Goal: Book appointment/travel/reservation

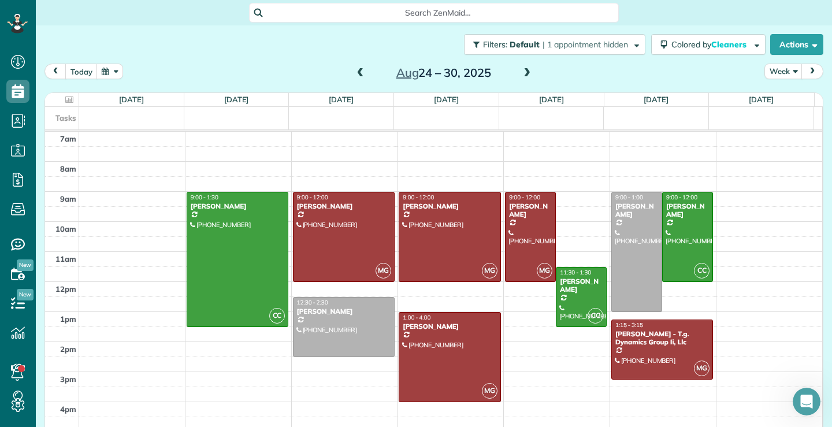
scroll to position [5, 5]
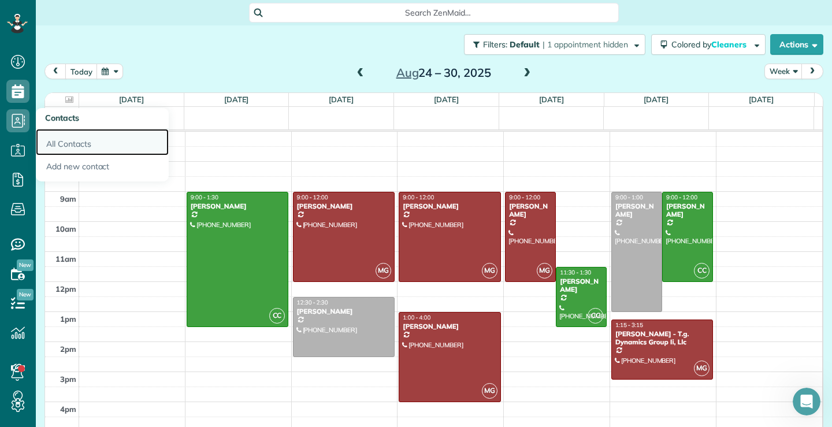
click at [75, 143] on link "All Contacts" at bounding box center [102, 142] width 133 height 27
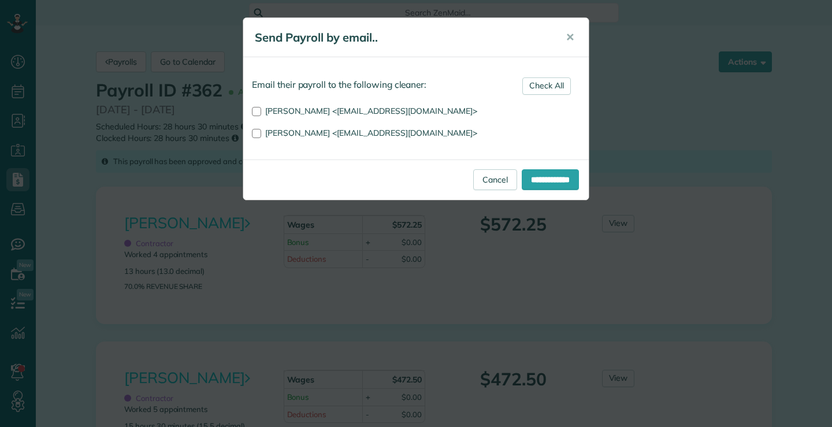
scroll to position [5, 5]
click at [543, 177] on input "**********" at bounding box center [550, 179] width 57 height 21
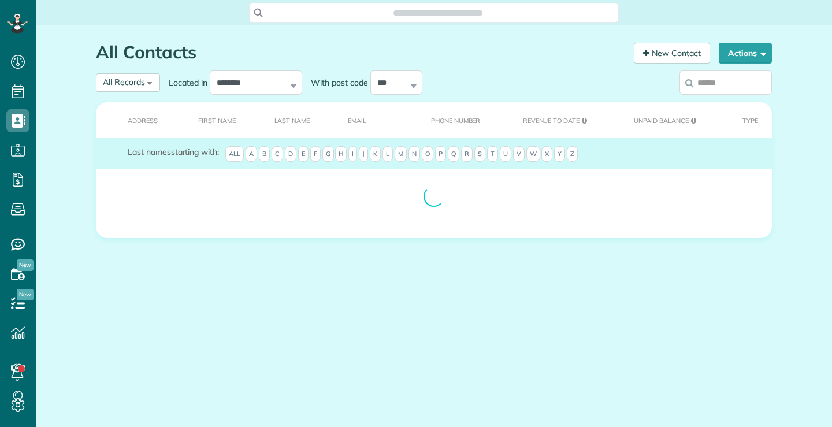
scroll to position [5, 5]
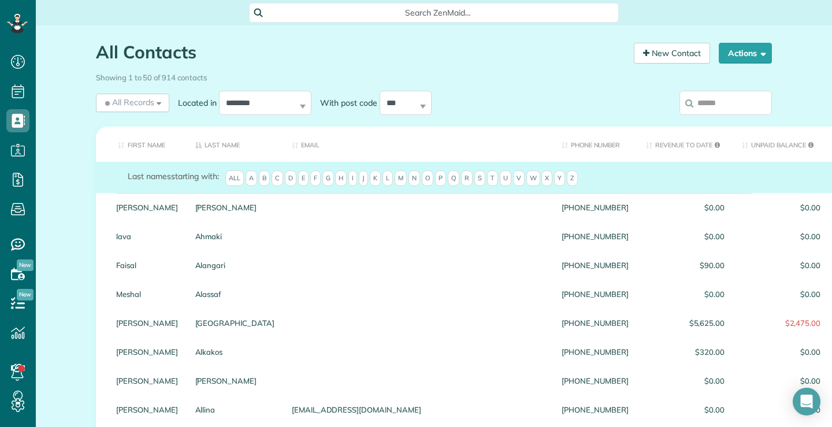
click at [738, 104] on input "search" at bounding box center [726, 103] width 92 height 24
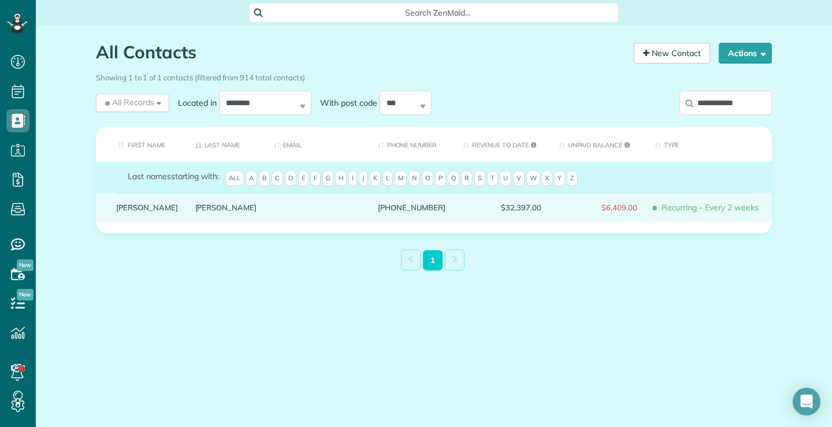
type input "**********"
click at [116, 212] on link "Diane" at bounding box center [147, 207] width 62 height 8
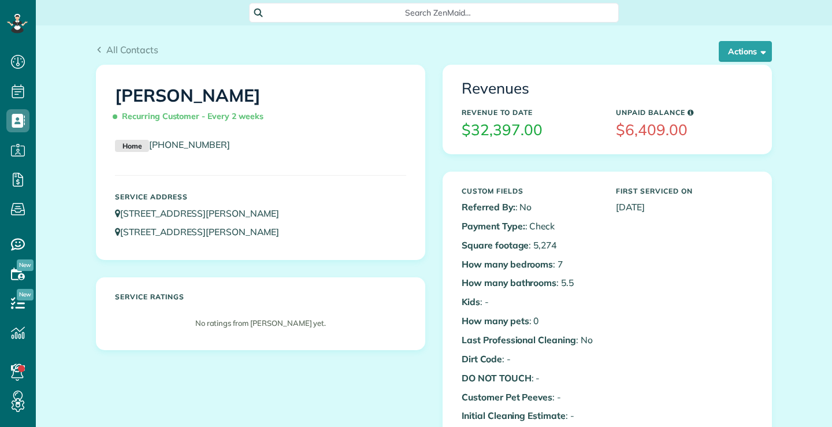
scroll to position [5, 5]
click at [757, 50] on span "button" at bounding box center [761, 51] width 9 height 9
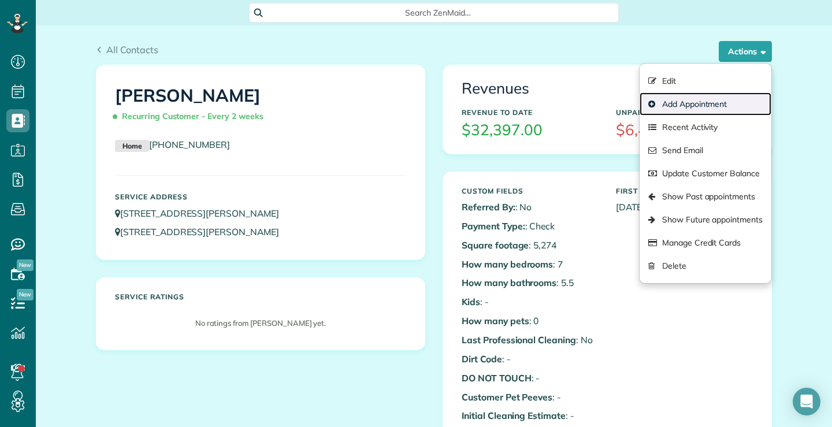
click at [714, 103] on link "Add Appointment" at bounding box center [706, 103] width 132 height 23
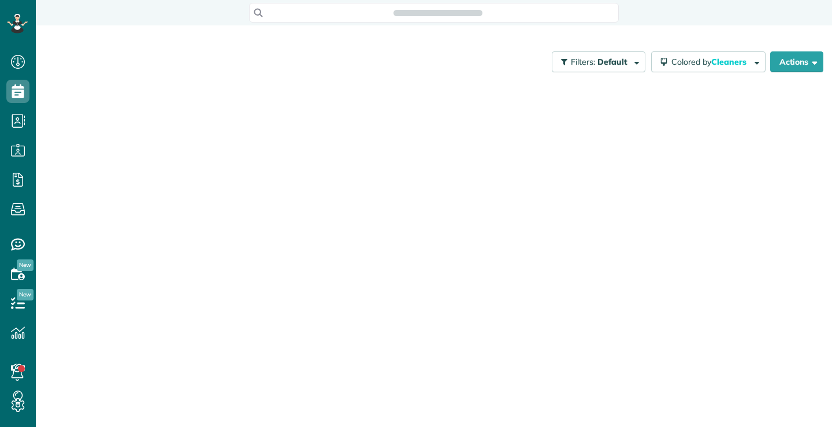
scroll to position [5, 5]
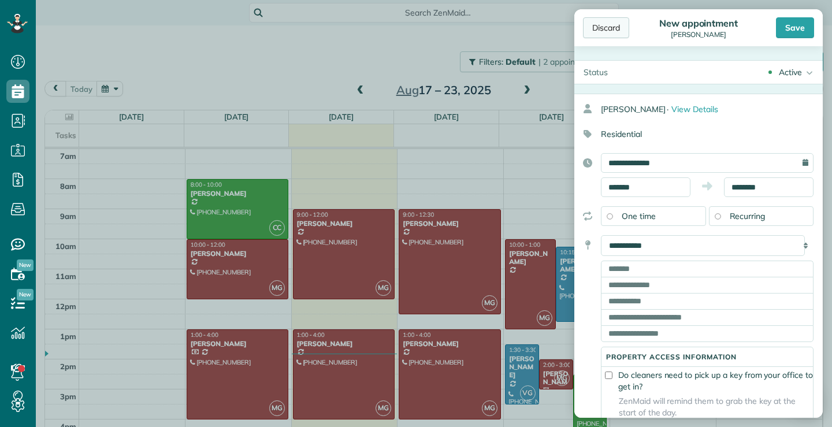
click at [615, 29] on div "Discard" at bounding box center [606, 27] width 46 height 21
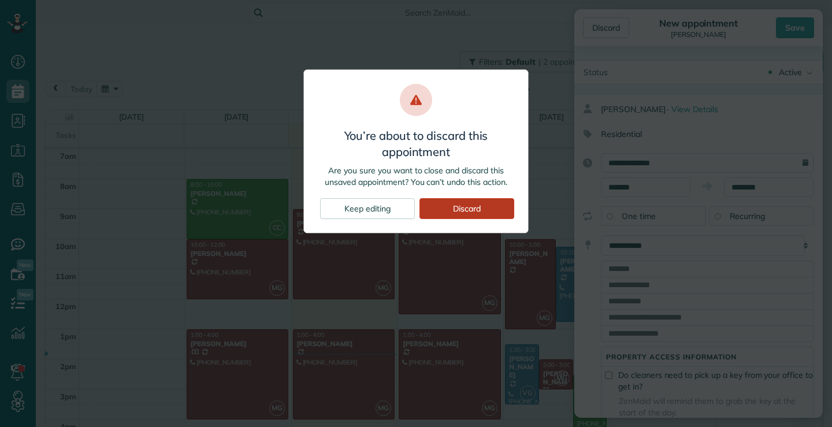
click at [470, 211] on div "Discard" at bounding box center [467, 208] width 95 height 21
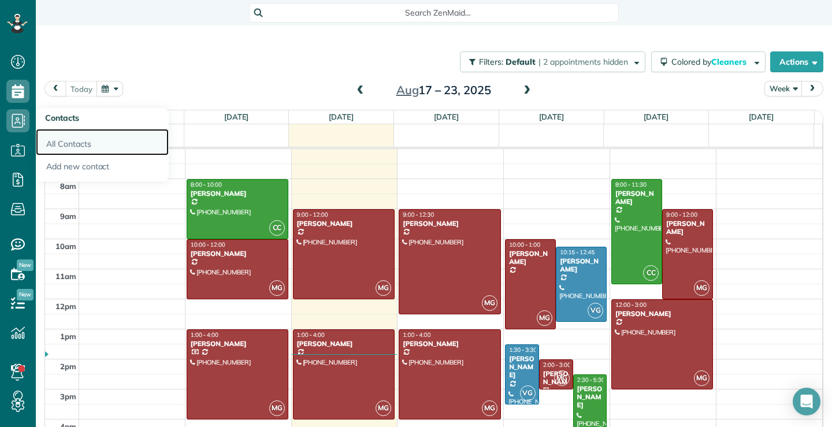
click at [72, 144] on link "All Contacts" at bounding box center [102, 142] width 133 height 27
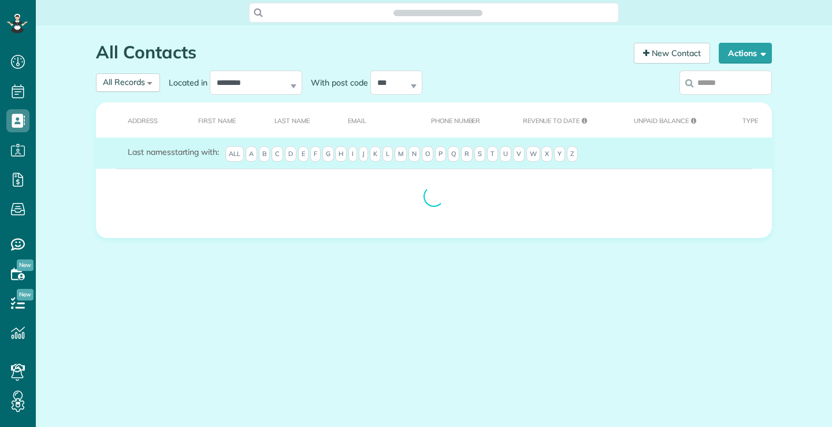
scroll to position [5, 5]
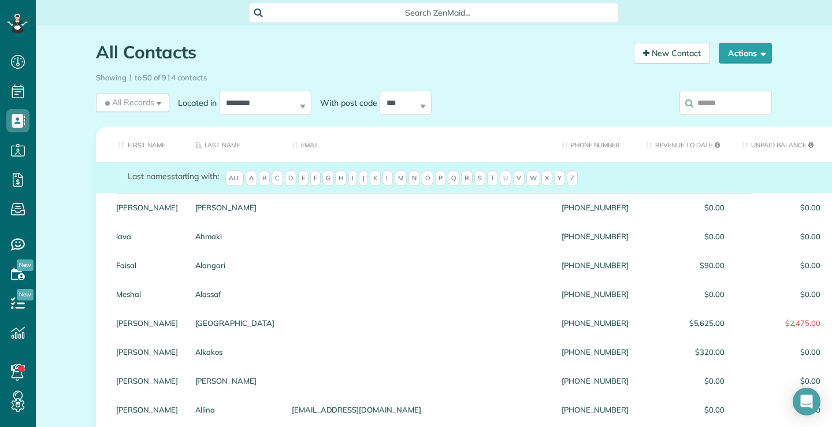
click at [740, 104] on input "search" at bounding box center [726, 103] width 92 height 24
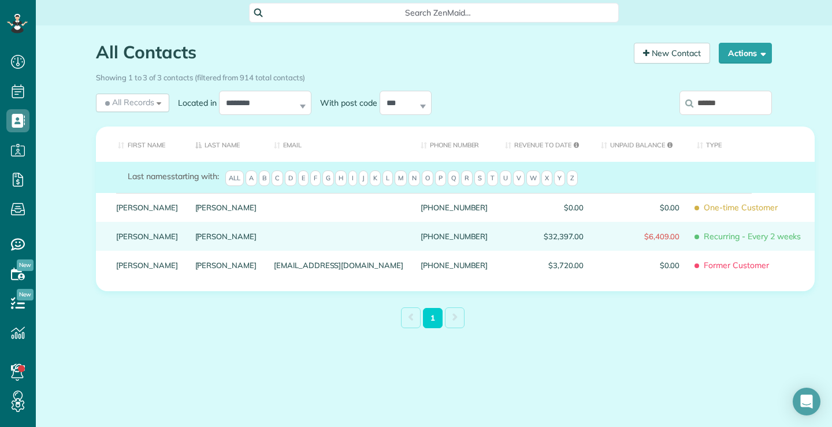
type input "*****"
click at [124, 240] on link "[PERSON_NAME]" at bounding box center [147, 236] width 62 height 8
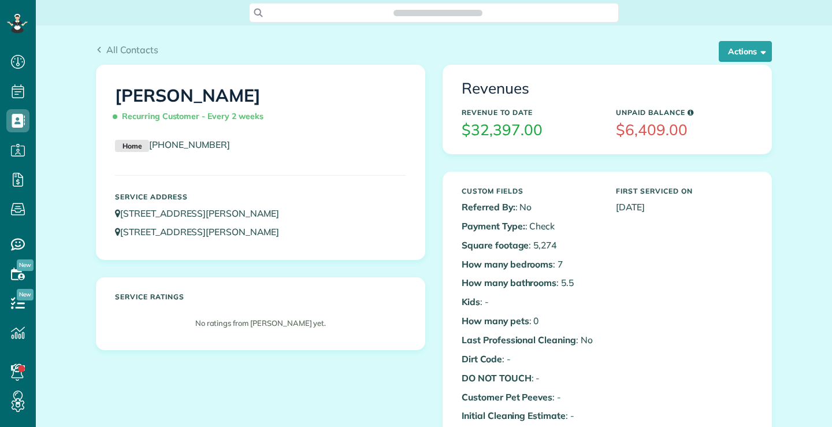
scroll to position [5, 5]
click at [739, 53] on button "Actions" at bounding box center [745, 51] width 53 height 21
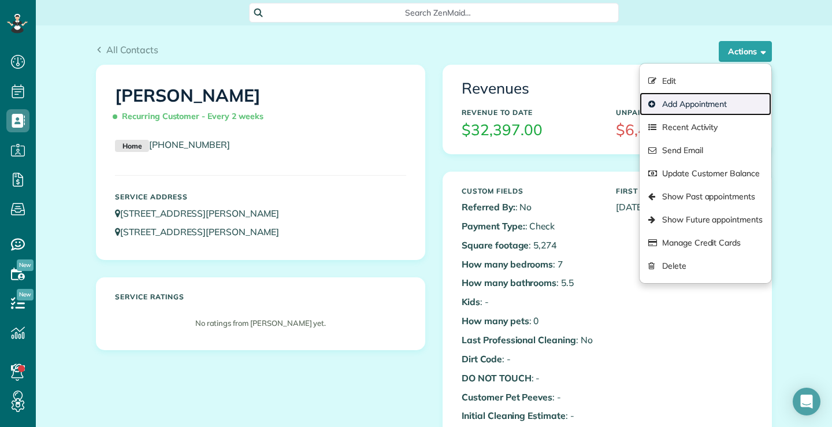
click at [703, 108] on link "Add Appointment" at bounding box center [706, 103] width 132 height 23
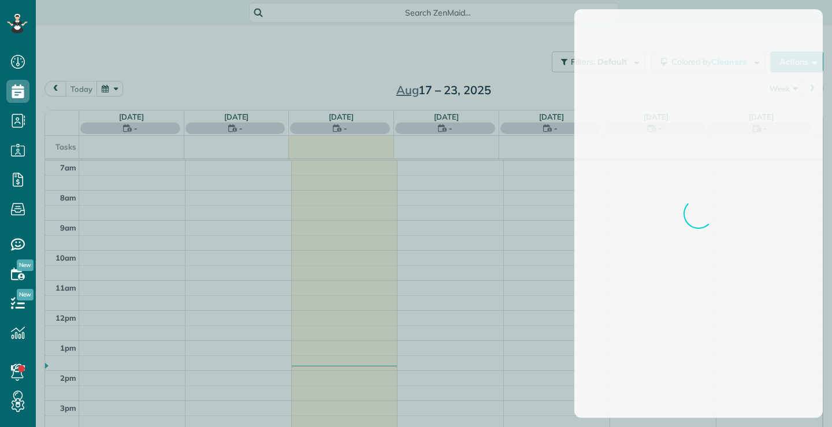
scroll to position [5, 5]
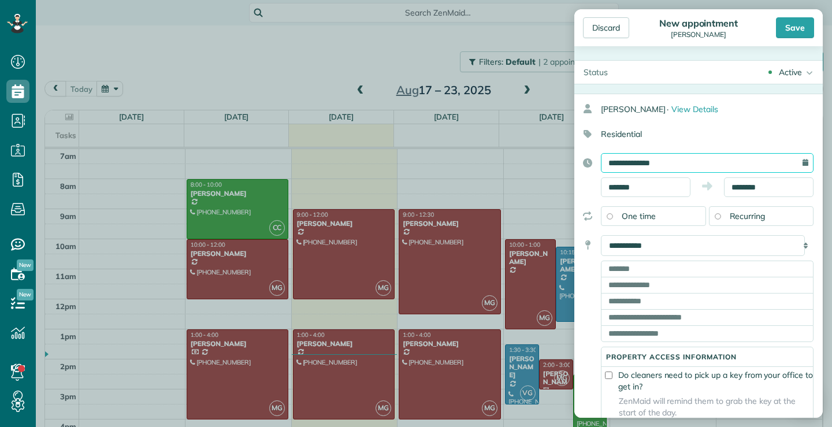
click at [766, 162] on input "**********" at bounding box center [707, 163] width 213 height 20
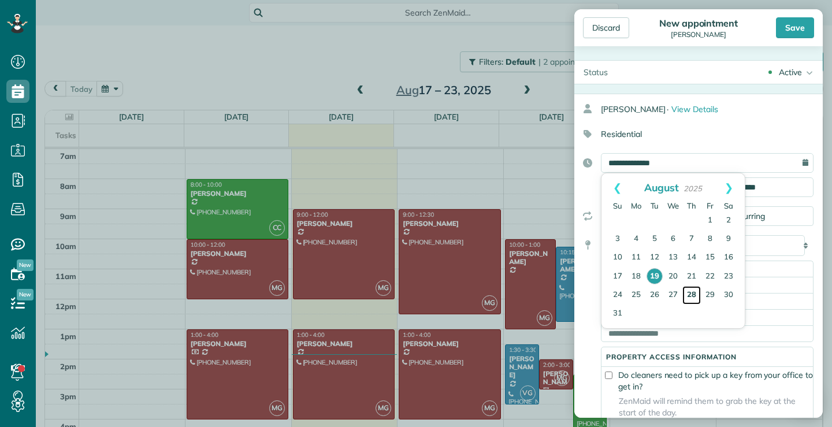
click at [692, 295] on link "28" at bounding box center [692, 295] width 18 height 18
type input "**********"
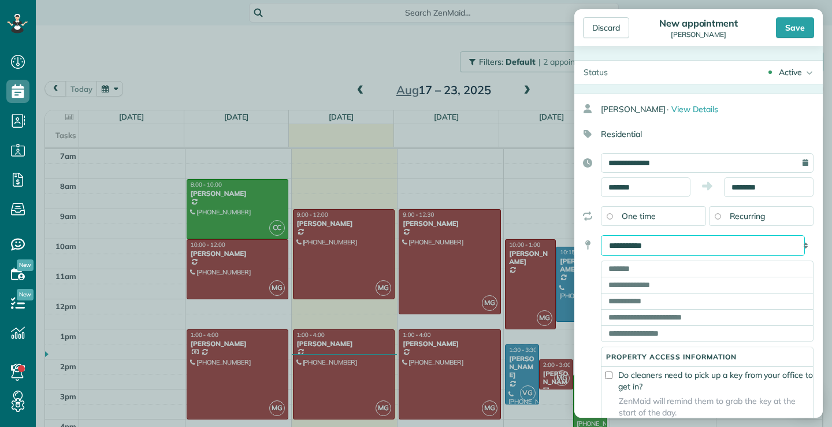
click at [722, 244] on select "**********" at bounding box center [703, 245] width 204 height 21
click at [601, 235] on select "**********" at bounding box center [703, 245] width 204 height 21
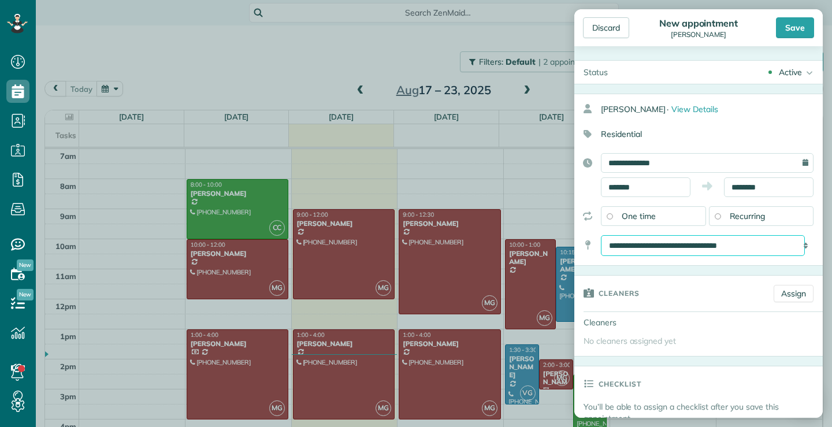
click at [780, 244] on select "**********" at bounding box center [703, 245] width 204 height 21
select select "*******"
click at [601, 235] on select "**********" at bounding box center [703, 245] width 204 height 21
click at [789, 29] on div "Save" at bounding box center [795, 27] width 38 height 21
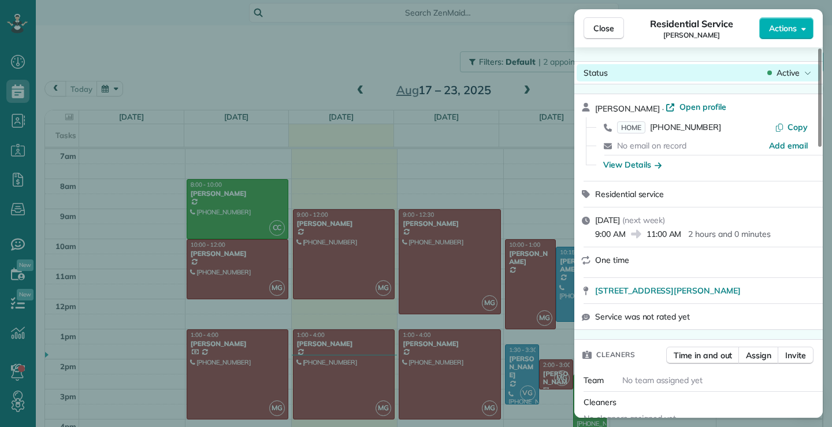
click at [801, 68] on div "Active" at bounding box center [789, 73] width 49 height 12
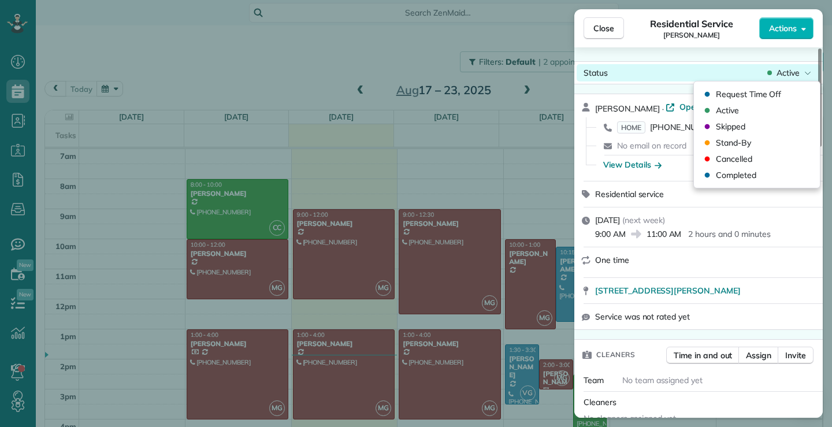
click at [652, 76] on div "Status Active" at bounding box center [699, 72] width 244 height 17
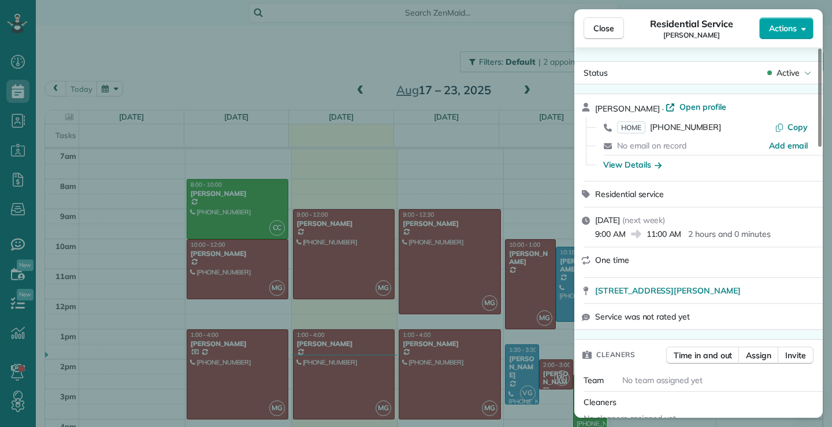
click at [803, 28] on icon "button" at bounding box center [804, 29] width 5 height 3
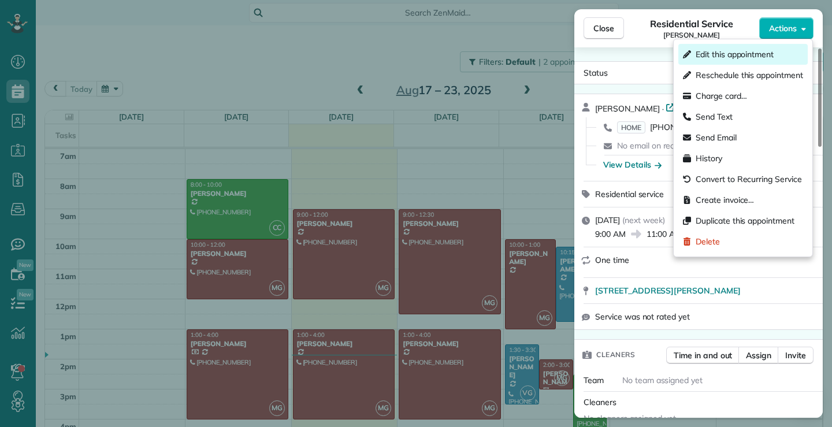
click at [730, 54] on span "Edit this appointment" at bounding box center [735, 55] width 78 height 12
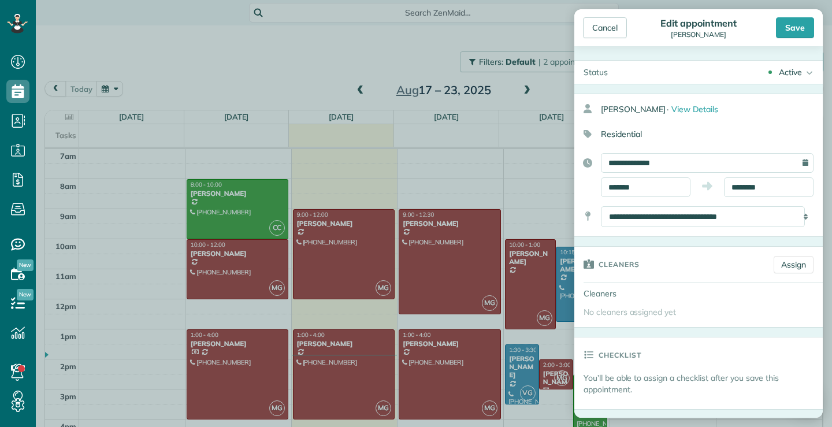
click at [803, 71] on icon at bounding box center [808, 72] width 12 height 23
click at [691, 76] on div "Active Request Time Off Active Skipped Stand-By Cancelled" at bounding box center [720, 72] width 206 height 23
click at [679, 107] on span "View Details" at bounding box center [695, 109] width 47 height 10
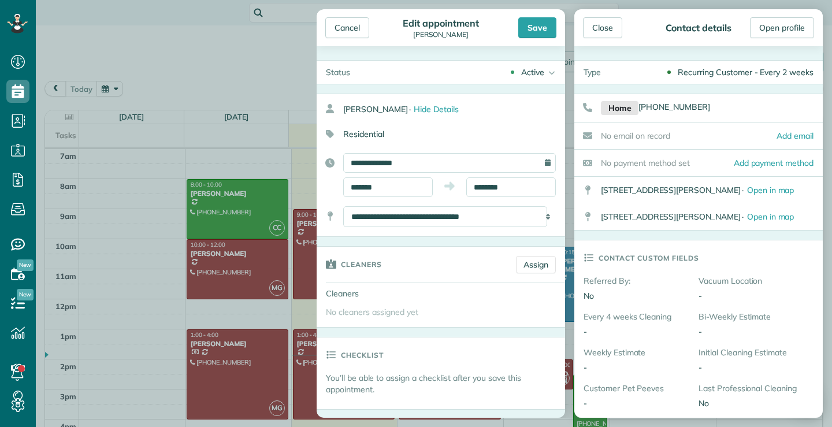
click at [637, 17] on div "Close Contact details Open profile" at bounding box center [698, 27] width 249 height 37
click at [347, 18] on div "Cancel" at bounding box center [347, 27] width 44 height 21
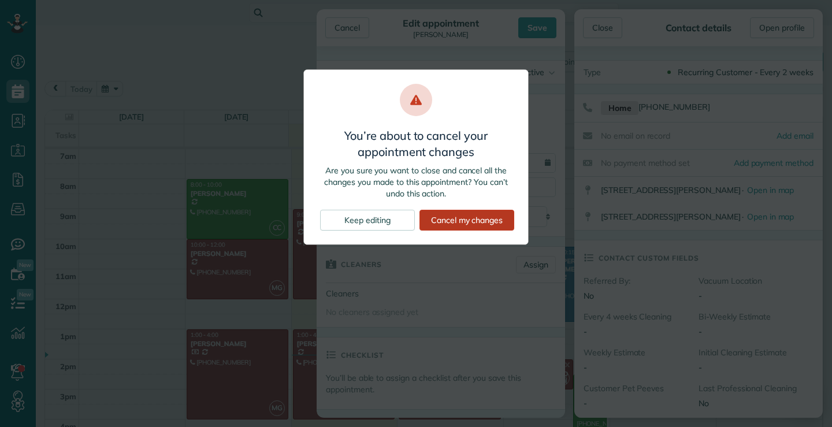
click at [494, 222] on div "Cancel my changes" at bounding box center [467, 220] width 95 height 21
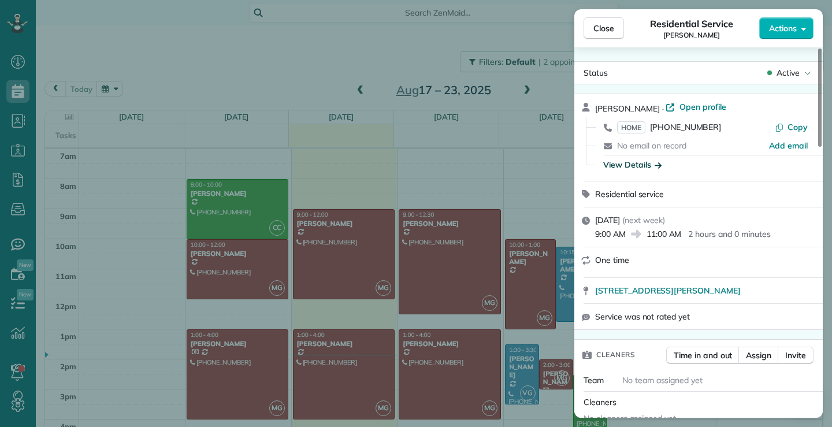
click at [645, 164] on div "View Details" at bounding box center [632, 165] width 58 height 12
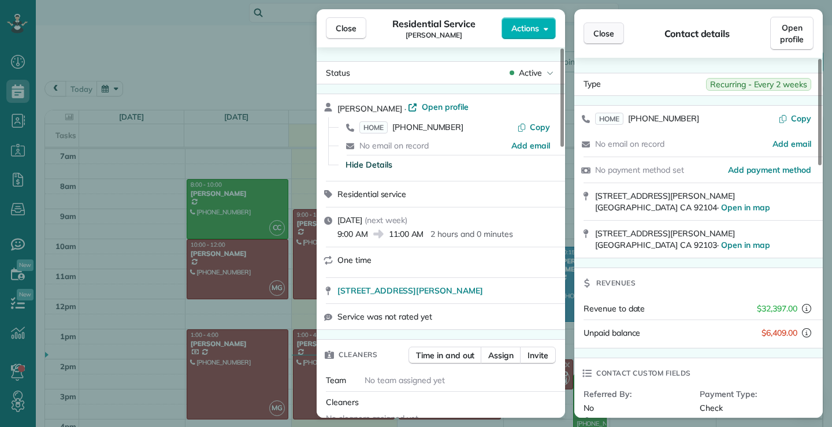
click at [607, 32] on span "Close" at bounding box center [604, 34] width 21 height 12
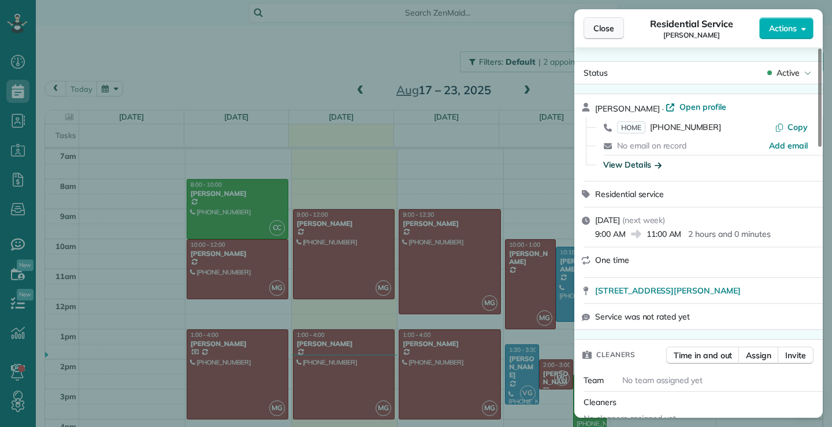
click at [601, 31] on span "Close" at bounding box center [604, 29] width 21 height 12
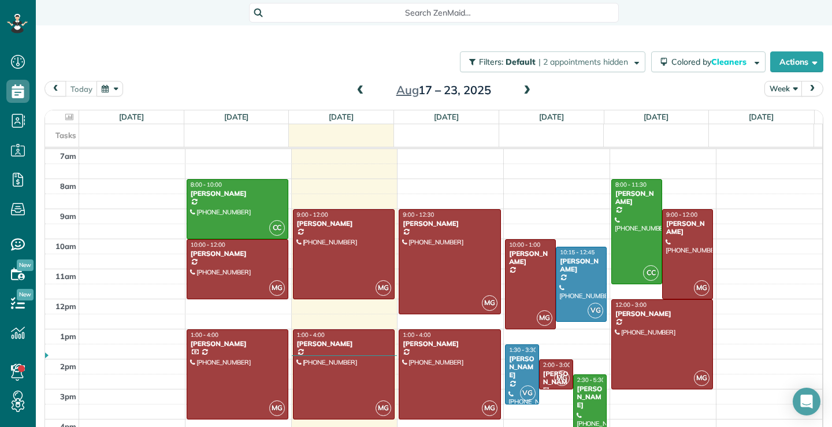
click at [524, 91] on span at bounding box center [527, 91] width 13 height 10
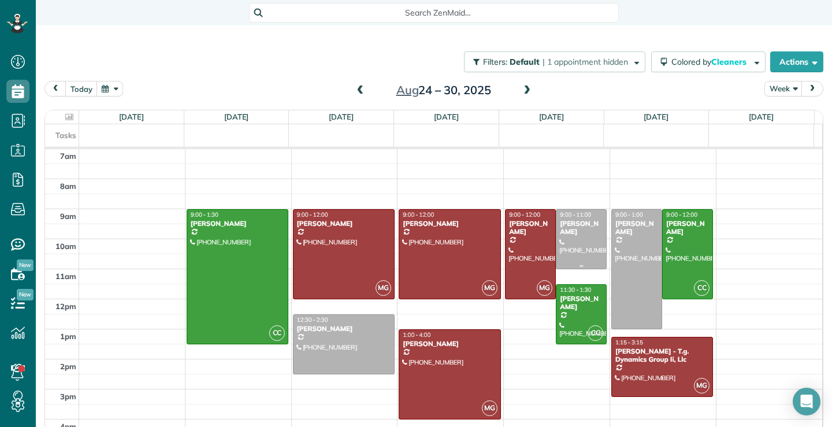
click at [572, 234] on div "[PERSON_NAME]" at bounding box center [581, 228] width 44 height 17
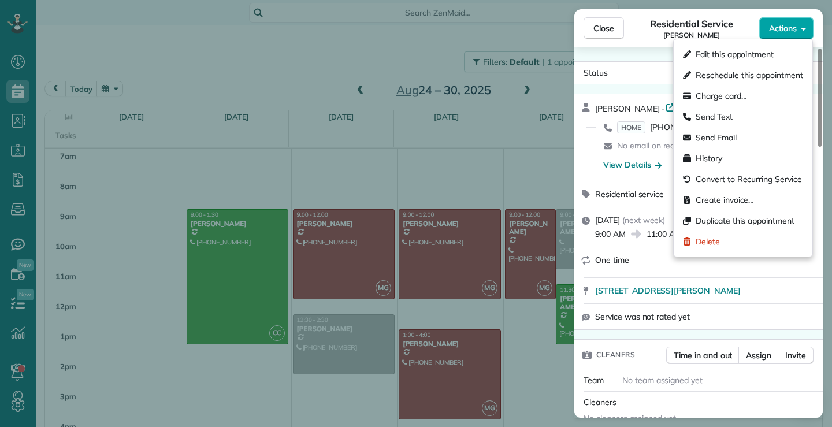
click at [801, 28] on button "Actions" at bounding box center [786, 28] width 54 height 22
click at [747, 56] on span "Edit this appointment" at bounding box center [735, 55] width 78 height 12
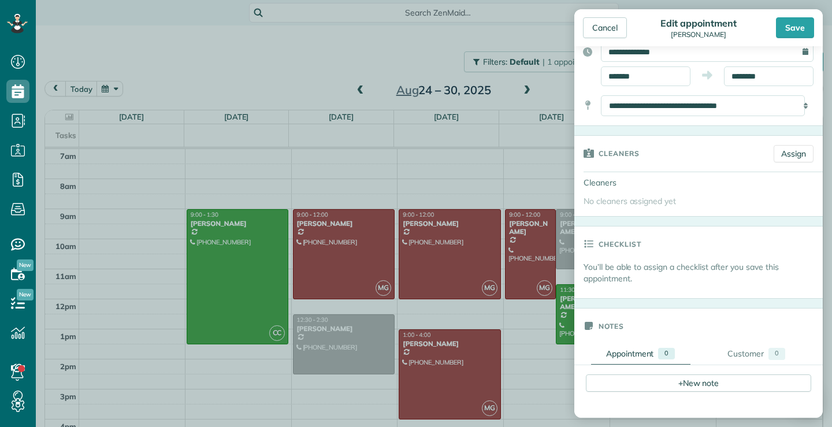
scroll to position [116, 0]
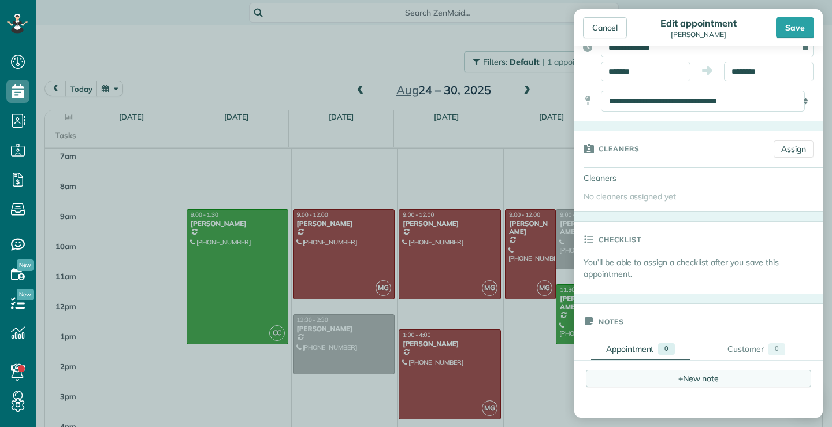
click at [699, 377] on div "+ New note" at bounding box center [698, 378] width 225 height 17
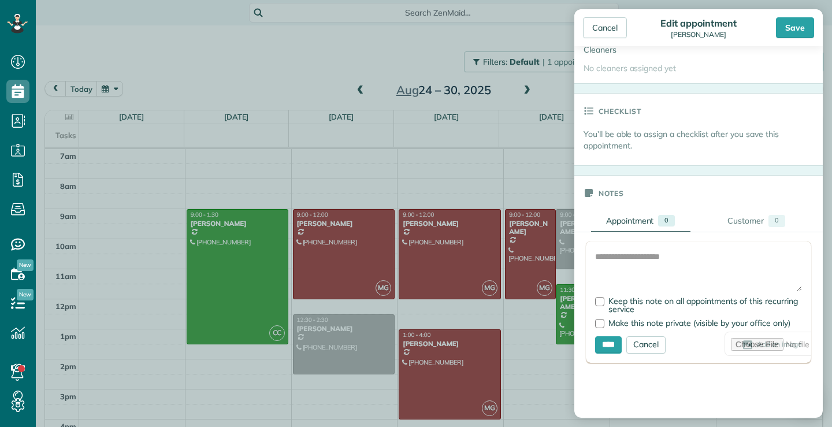
scroll to position [289, 0]
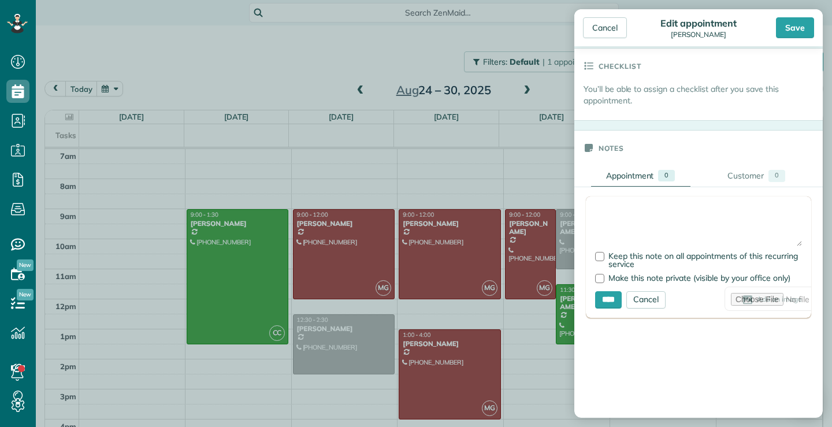
click at [628, 210] on textarea at bounding box center [698, 226] width 207 height 40
type textarea "**********"
click at [812, 32] on div "Save" at bounding box center [795, 27] width 38 height 21
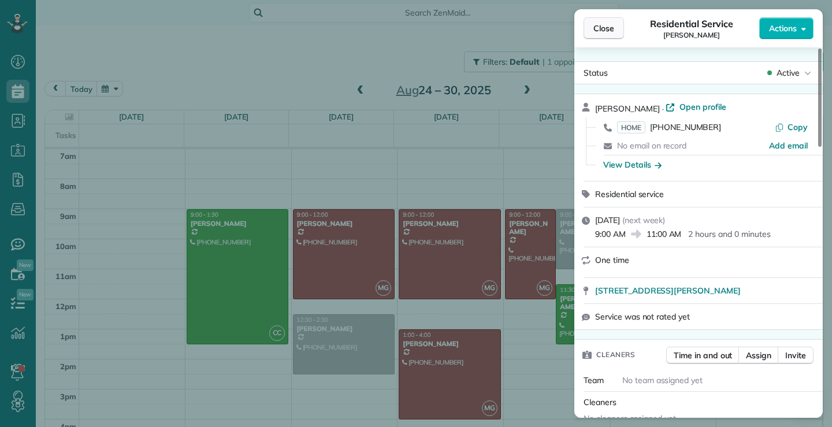
click at [599, 28] on span "Close" at bounding box center [604, 29] width 21 height 12
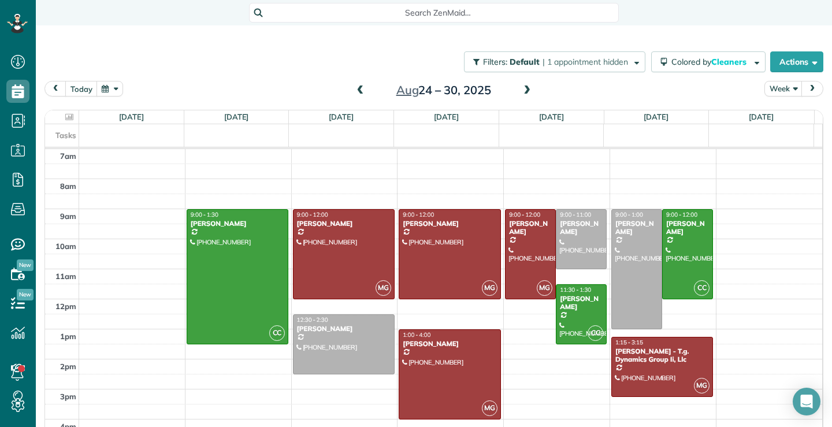
click at [357, 90] on span at bounding box center [360, 91] width 13 height 10
